Goal: Transaction & Acquisition: Purchase product/service

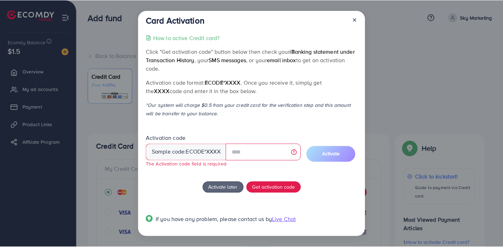
scroll to position [101, 0]
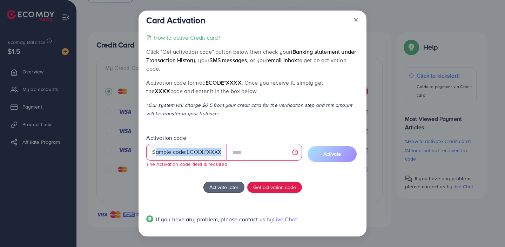
click at [357, 20] on icon at bounding box center [356, 20] width 6 height 6
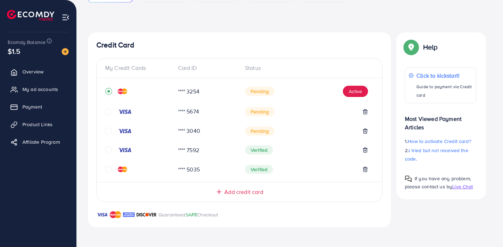
click at [109, 130] on icon "circle" at bounding box center [108, 130] width 7 height 7
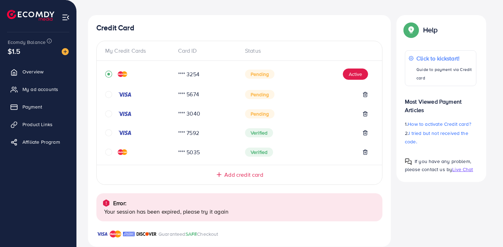
scroll to position [138, 0]
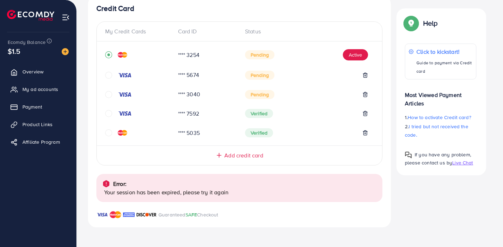
click at [110, 96] on icon "circle" at bounding box center [108, 94] width 7 height 7
click at [121, 96] on img at bounding box center [125, 95] width 14 height 6
click at [110, 95] on icon "circle" at bounding box center [108, 94] width 7 height 7
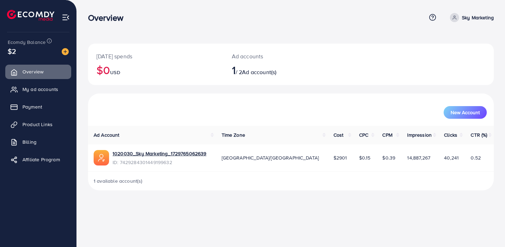
click at [301, 38] on div "[DATE] spends $0 USD Ad accounts 1 / 2 Ad account(s) New Account Ad Account Tim…" at bounding box center [291, 100] width 428 height 201
click at [114, 17] on h3 "Overview" at bounding box center [108, 18] width 41 height 10
click at [178, 37] on div "[DATE] spends $0 USD Ad accounts 1 / 2 Ad account(s) New Account Ad Account Tim…" at bounding box center [291, 100] width 428 height 201
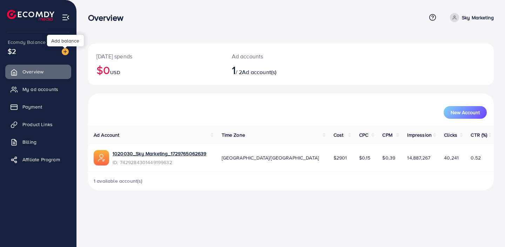
click at [66, 52] on img at bounding box center [65, 51] width 7 height 7
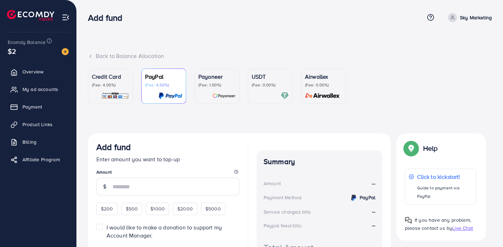
click at [219, 88] on div "Payoneer (Fee: 1.00%)" at bounding box center [217, 85] width 37 height 27
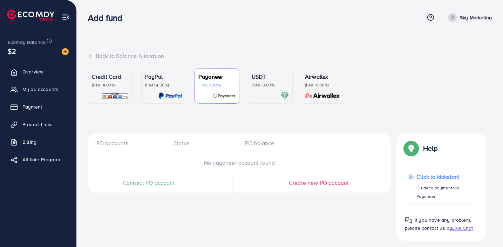
scroll to position [5, 0]
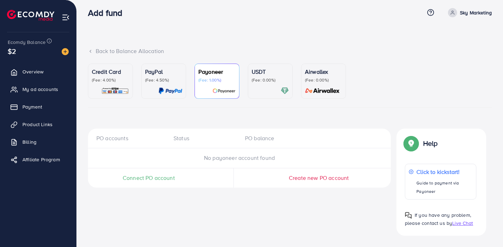
click at [160, 177] on span "Connect PO account" at bounding box center [149, 178] width 52 height 8
